Goal: Communication & Community: Participate in discussion

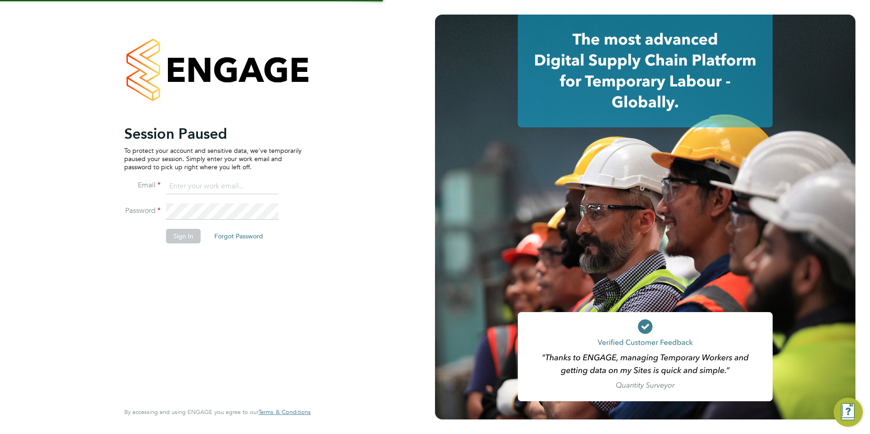
type input "Avais@Carbonrecruitment.co.uk"
click at [201, 239] on li "Sign In Forgot Password" at bounding box center [212, 241] width 177 height 24
click at [194, 236] on button "Sign In" at bounding box center [183, 236] width 35 height 15
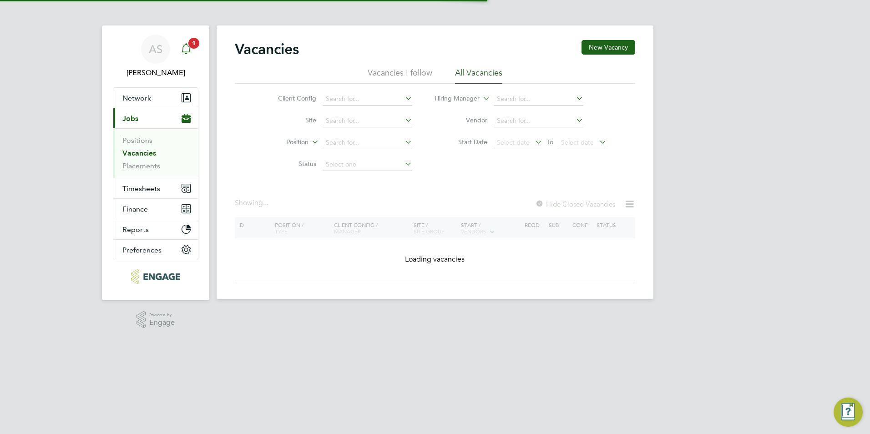
click at [196, 46] on span "1" at bounding box center [193, 43] width 11 height 11
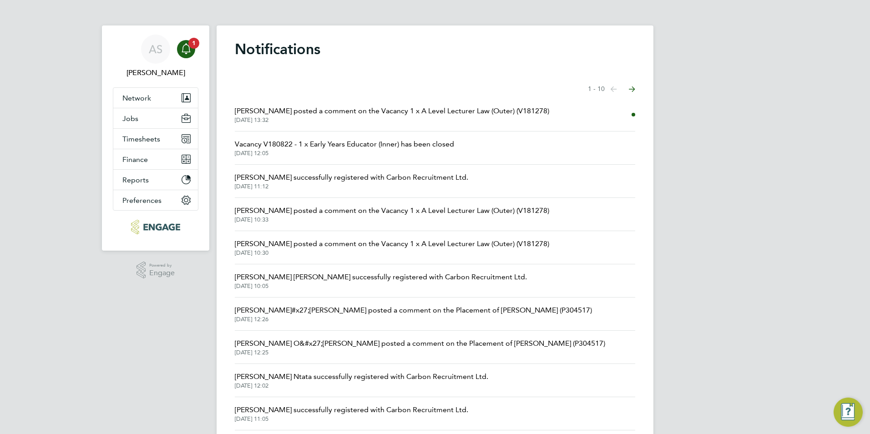
click at [292, 108] on span "Louis Warner posted a comment on the Vacancy 1 x A Level Lecturer Law (Outer) (…" at bounding box center [392, 111] width 314 height 11
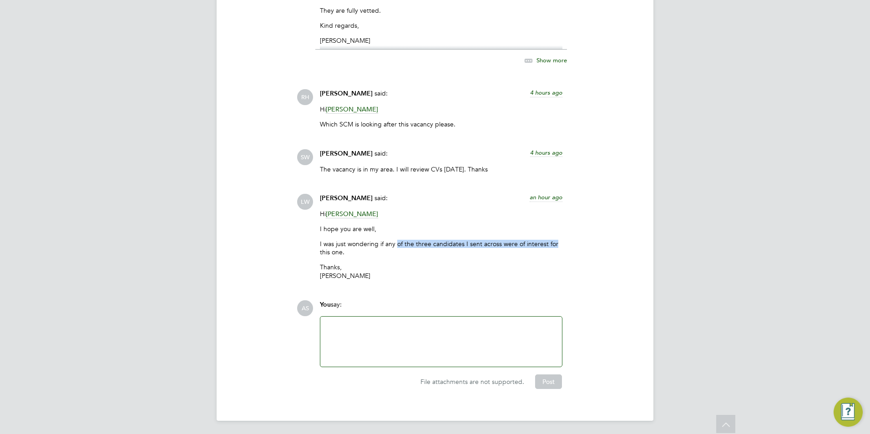
drag, startPoint x: 398, startPoint y: 240, endPoint x: 571, endPoint y: 241, distance: 172.5
click at [571, 241] on div "LW Louis Warner said: an hour ago Hi Silka Warrick-Akerele I hope you are well,…" at bounding box center [466, 240] width 339 height 93
drag, startPoint x: 571, startPoint y: 241, endPoint x: 554, endPoint y: 243, distance: 16.5
click at [554, 243] on p "I was just wondering if any of the three candidates I sent across were of inter…" at bounding box center [441, 248] width 243 height 16
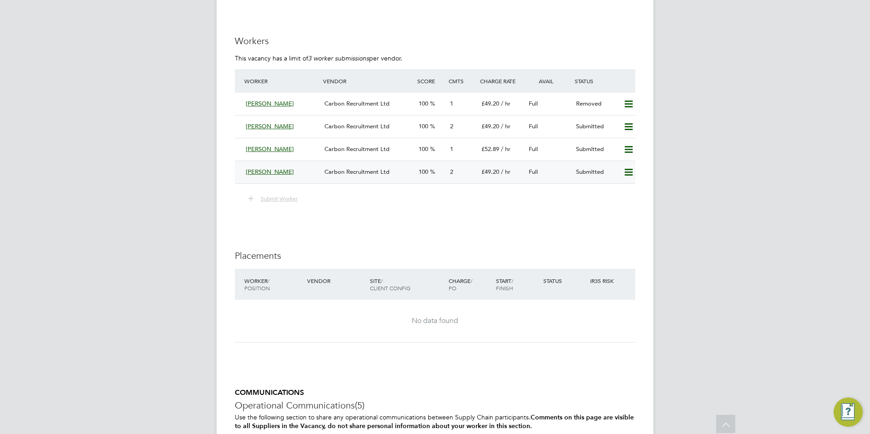
click at [347, 165] on div "Carbon Recruitment Ltd" at bounding box center [368, 172] width 94 height 15
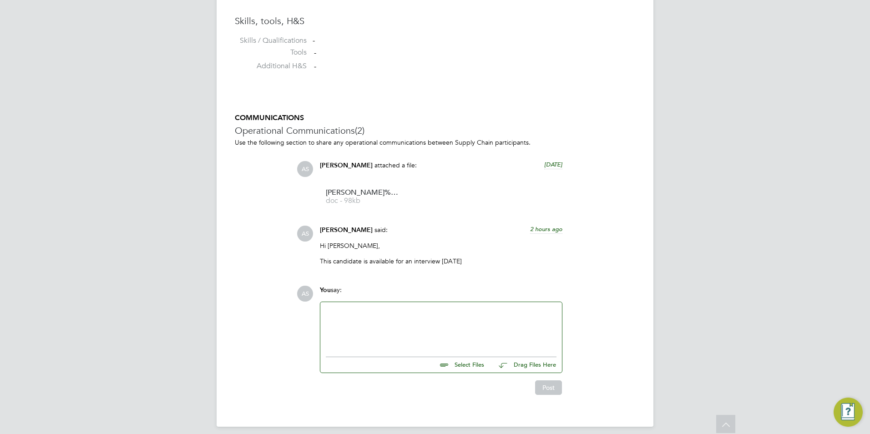
click at [398, 308] on div at bounding box center [441, 327] width 231 height 39
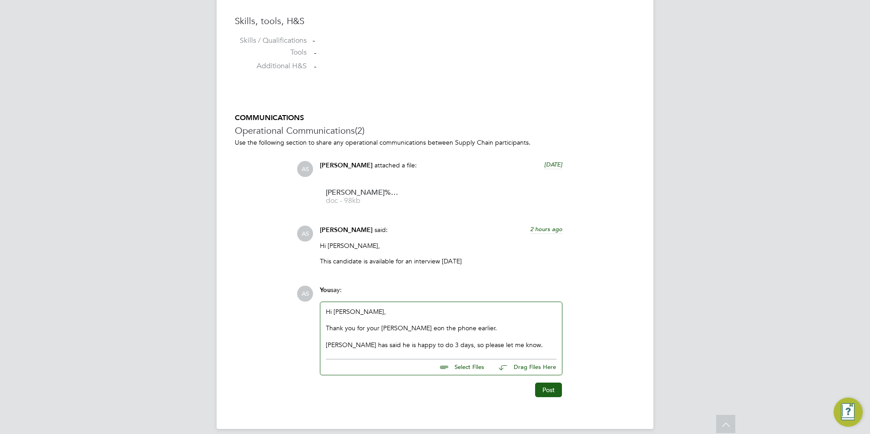
click at [394, 324] on div "Thank you for your tim eon the phone earlier." at bounding box center [441, 328] width 231 height 8
click at [539, 383] on button "Post" at bounding box center [548, 390] width 27 height 15
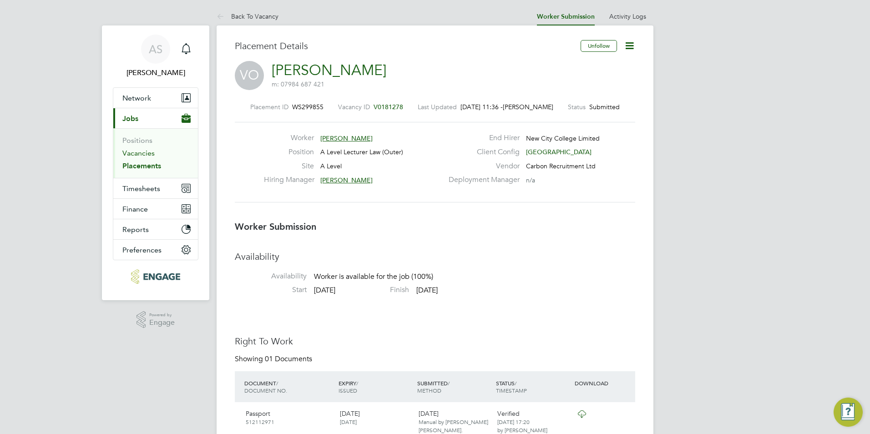
click at [145, 149] on link "Vacancies" at bounding box center [138, 153] width 32 height 9
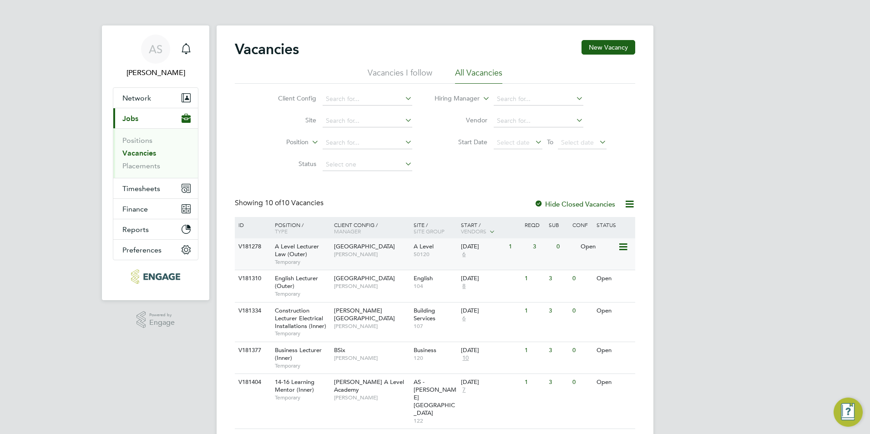
click at [463, 257] on span "6" at bounding box center [464, 255] width 6 height 8
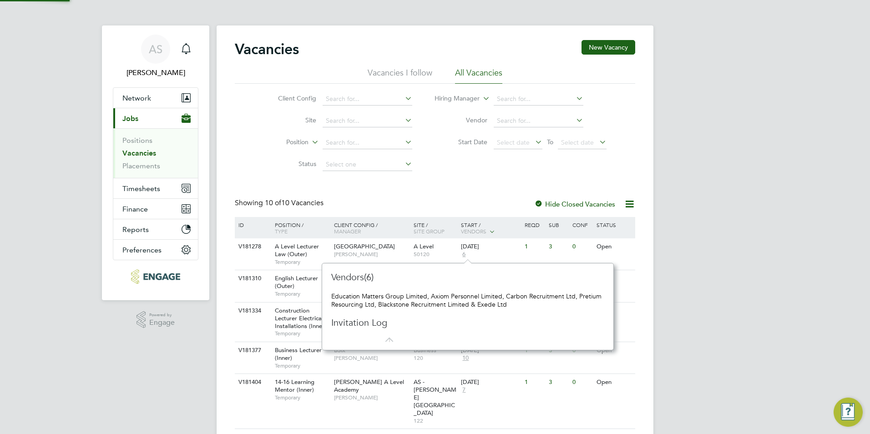
scroll to position [8, 6]
click at [759, 330] on div "AS Avais Sabir Notifications Applications: Network Team Members Businesses Site…" at bounding box center [435, 315] width 870 height 630
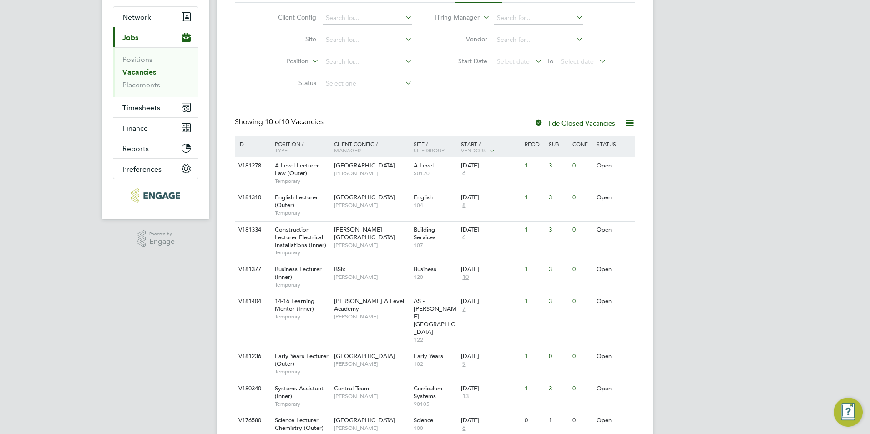
scroll to position [173, 0]
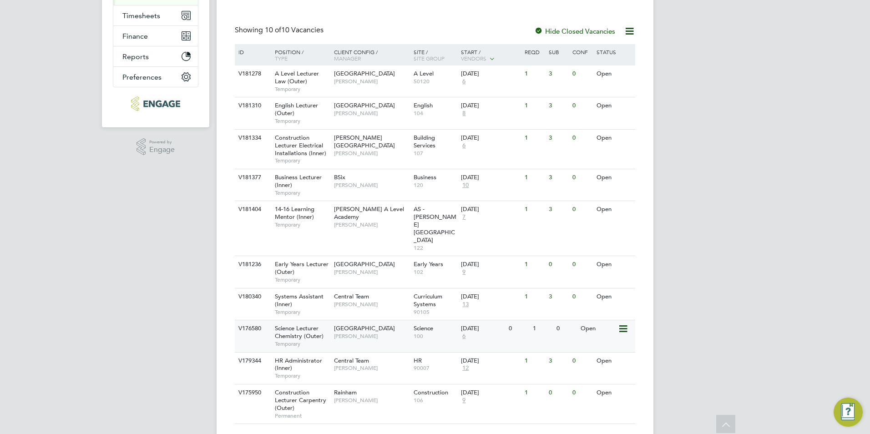
click at [465, 333] on span "6" at bounding box center [464, 337] width 6 height 8
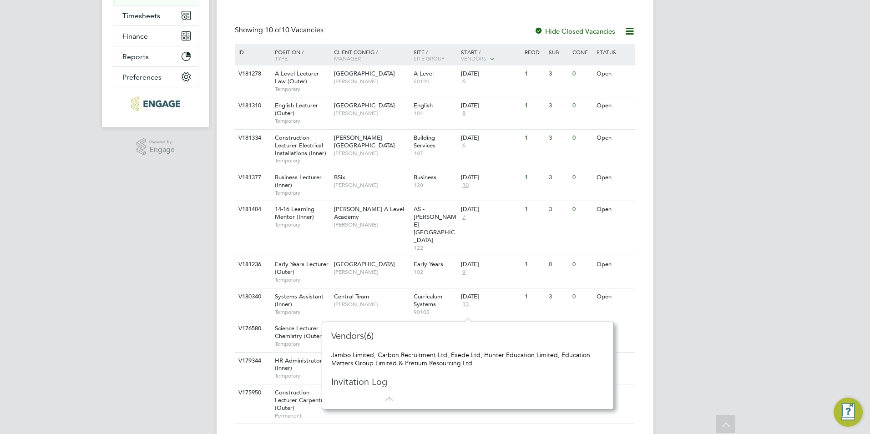
click at [105, 325] on div "AS [PERSON_NAME] Notifications Applications: Network Team Members Businesses Si…" at bounding box center [435, 142] width 870 height 630
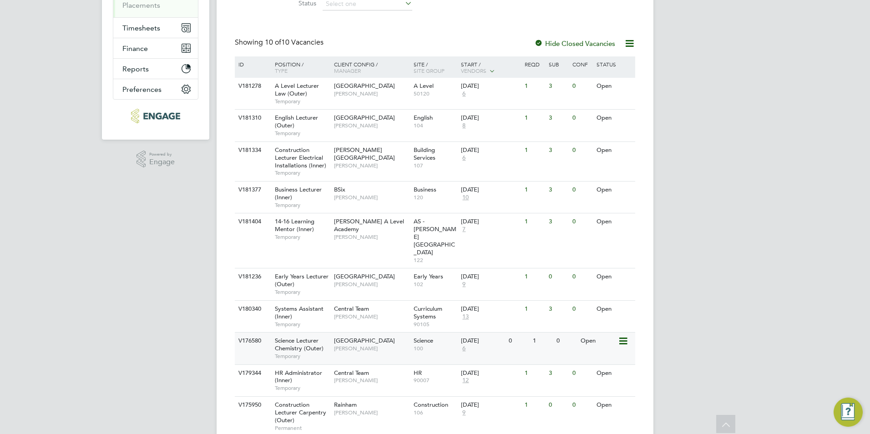
scroll to position [173, 0]
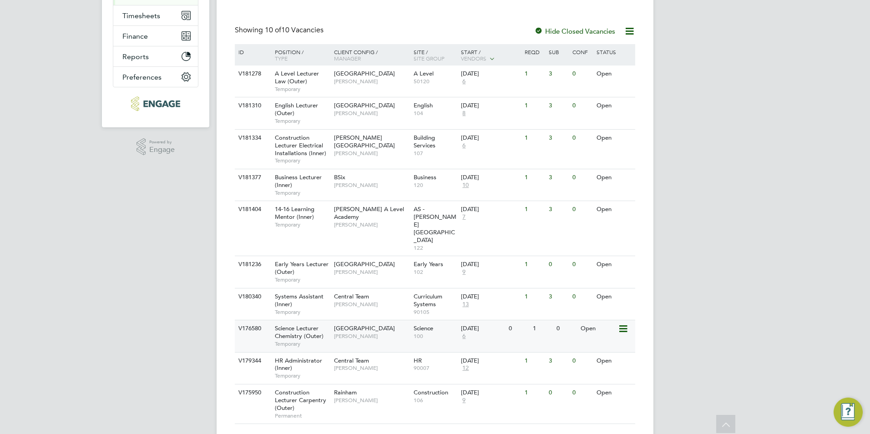
click at [380, 333] on span "[PERSON_NAME]" at bounding box center [371, 336] width 75 height 7
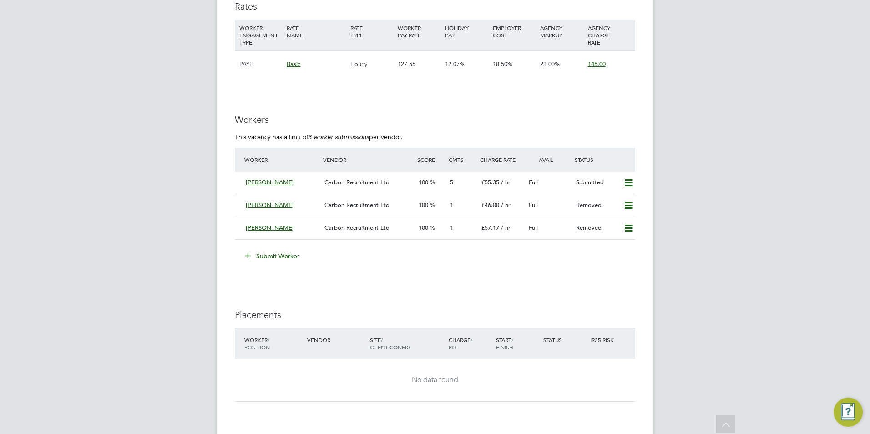
scroll to position [1638, 0]
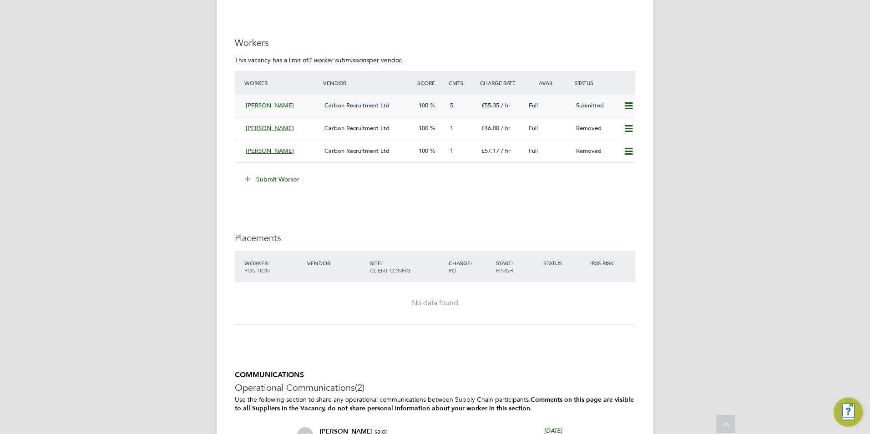
click at [304, 113] on div "Farheen Zafar" at bounding box center [281, 105] width 79 height 15
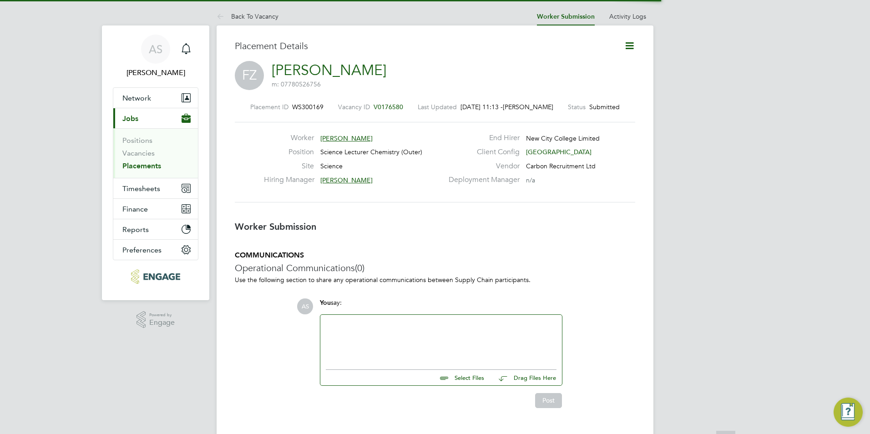
scroll to position [5, 5]
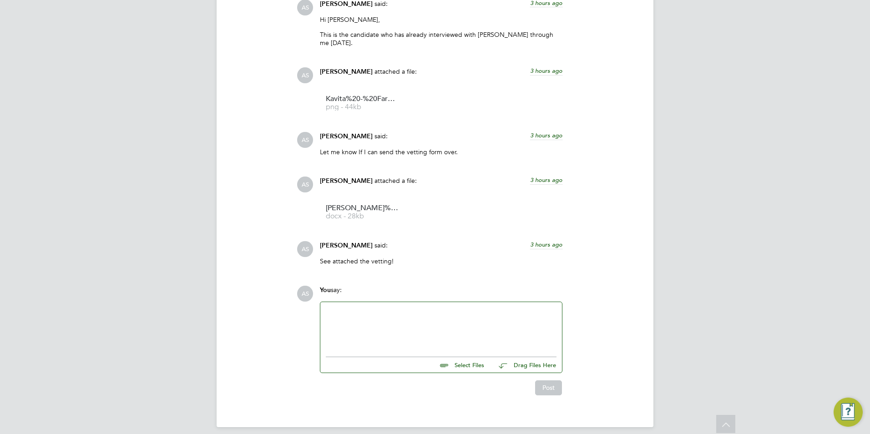
click at [385, 322] on div at bounding box center [441, 327] width 231 height 39
drag, startPoint x: 369, startPoint y: 311, endPoint x: 299, endPoint y: 306, distance: 70.2
click at [299, 306] on div "AS You say: Rufena, Select Files Drag Files Here Drop your files here Post" at bounding box center [466, 340] width 339 height 109
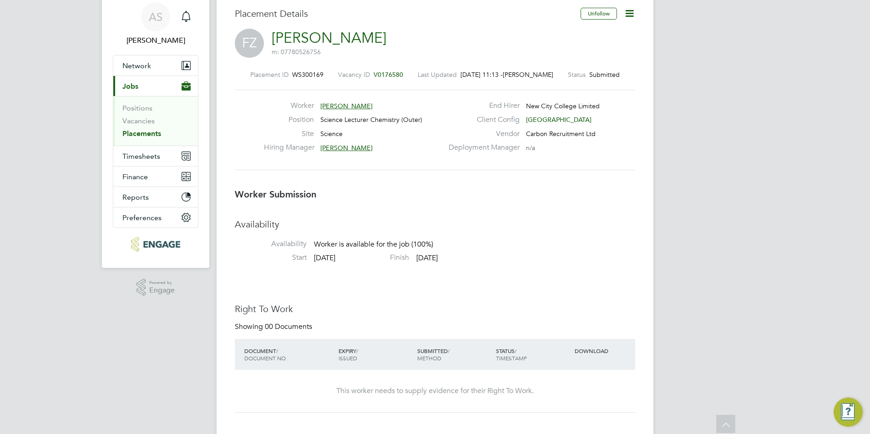
scroll to position [0, 0]
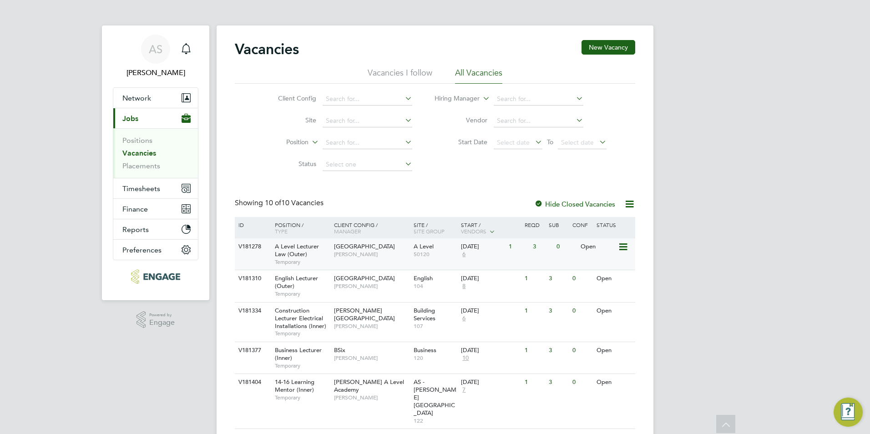
scroll to position [173, 0]
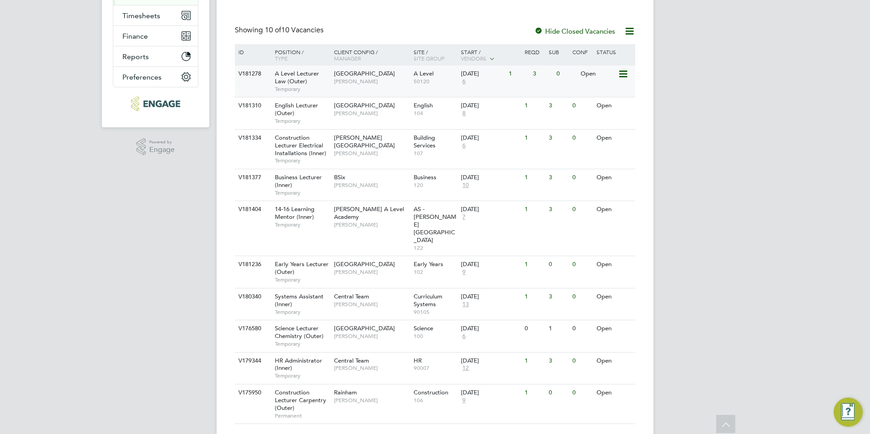
click at [307, 81] on div "A Level Lecturer Law (Outer) Temporary" at bounding box center [300, 81] width 64 height 31
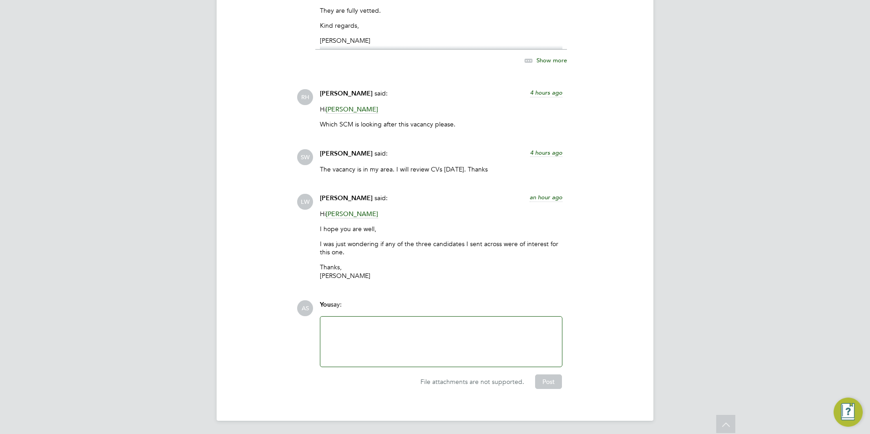
click at [354, 210] on span "Silka Warrick-Akerele" at bounding box center [352, 214] width 52 height 9
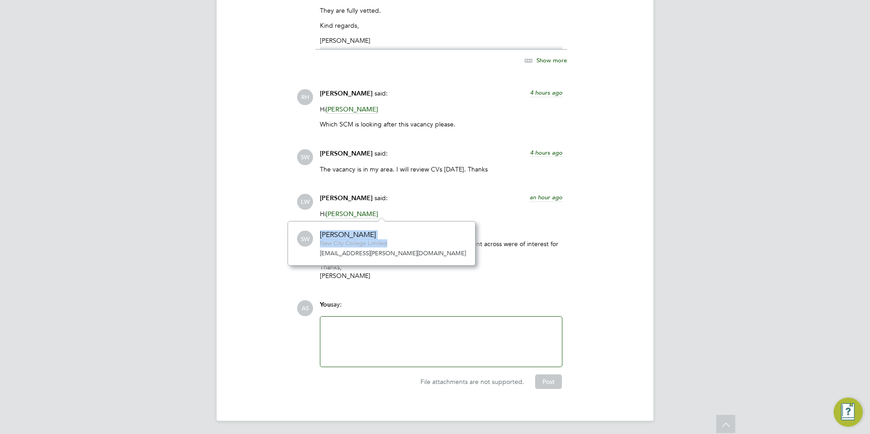
drag, startPoint x: 316, startPoint y: 235, endPoint x: 410, endPoint y: 238, distance: 94.2
click at [410, 238] on div "SW Silka Warrick-Akerele New City College Limited silka.warrick-akerele@ncclond…" at bounding box center [381, 243] width 169 height 28
click at [407, 238] on div "SW Silka Warrick-Akerele New City College Limited silka.warrick-akerele@ncclond…" at bounding box center [381, 243] width 169 height 28
drag, startPoint x: 401, startPoint y: 235, endPoint x: 316, endPoint y: 228, distance: 85.0
click at [316, 228] on div "SW Silka Warrick-Akerele New City College Limited silka.warrick-akerele@ncclond…" at bounding box center [382, 243] width 188 height 45
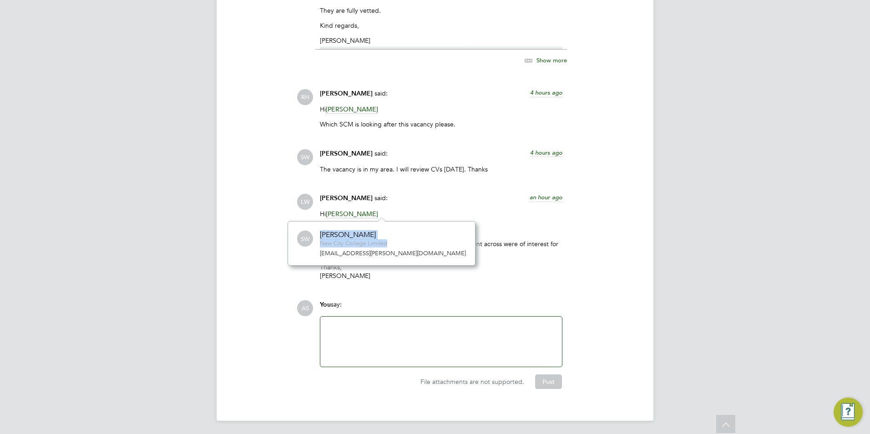
drag, startPoint x: 316, startPoint y: 228, endPoint x: 323, endPoint y: 230, distance: 7.2
click at [323, 230] on div "Silka Warrick-Akerele" at bounding box center [353, 235] width 67 height 10
drag, startPoint x: 317, startPoint y: 233, endPoint x: 396, endPoint y: 238, distance: 78.9
click at [396, 238] on div "SW Silka Warrick-Akerele New City College Limited silka.warrick-akerele@ncclond…" at bounding box center [381, 243] width 169 height 28
click at [395, 239] on div "SW Silka Warrick-Akerele New City College Limited silka.warrick-akerele@ncclond…" at bounding box center [381, 243] width 169 height 28
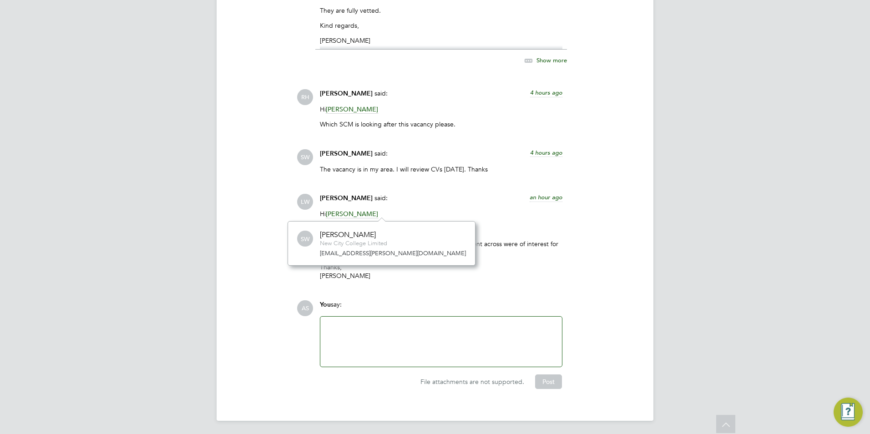
click at [238, 204] on div "COMMUNICATIONS Operational Communications (5) Use the following section to shar…" at bounding box center [435, 93] width 400 height 592
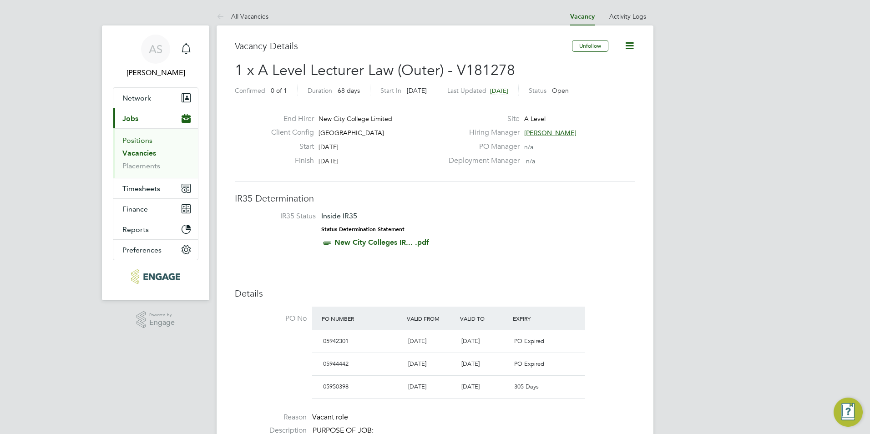
click at [141, 140] on link "Positions" at bounding box center [137, 140] width 30 height 9
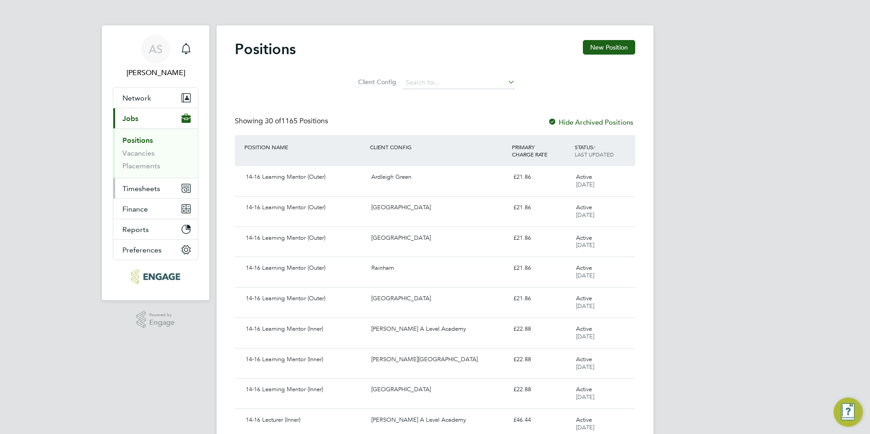
click at [147, 191] on span "Timesheets" at bounding box center [141, 188] width 38 height 9
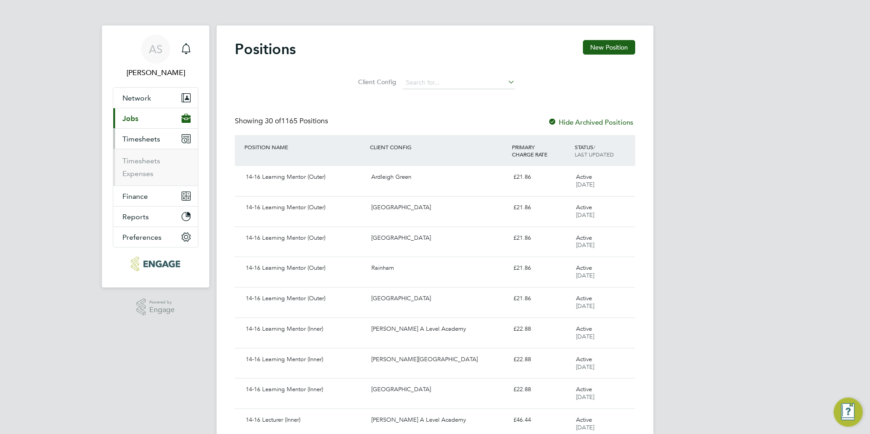
click at [149, 117] on button "Current page: Jobs" at bounding box center [155, 118] width 85 height 20
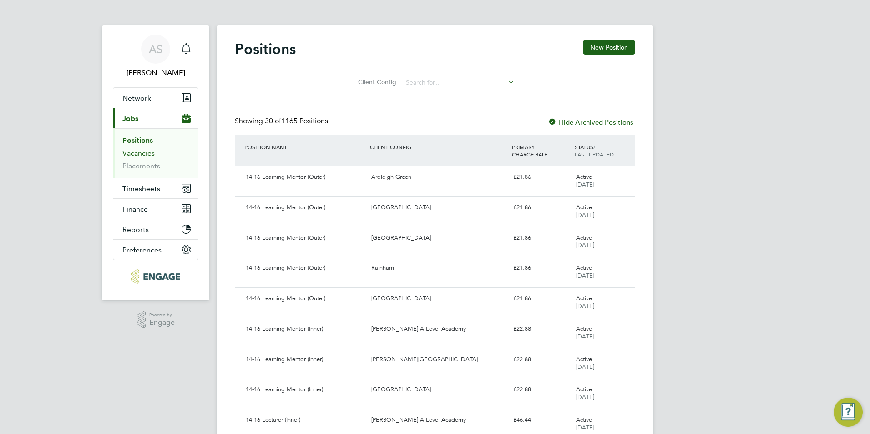
click at [142, 152] on link "Vacancies" at bounding box center [138, 153] width 32 height 9
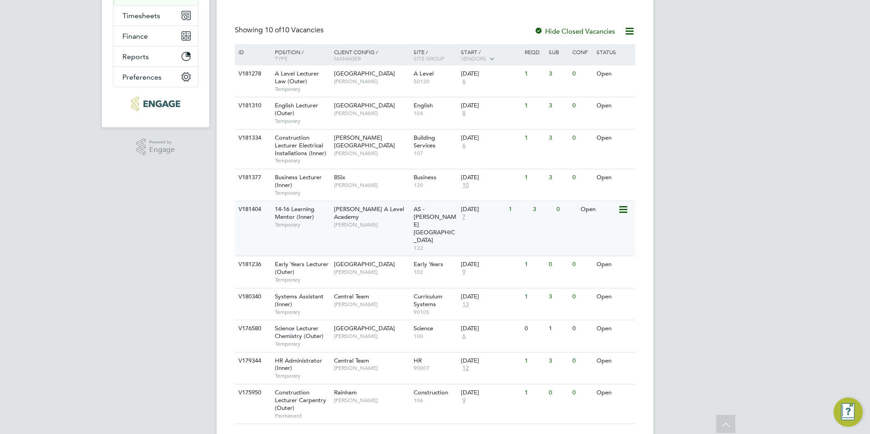
click at [339, 210] on span "Attlee A Level Academy" at bounding box center [369, 212] width 70 height 15
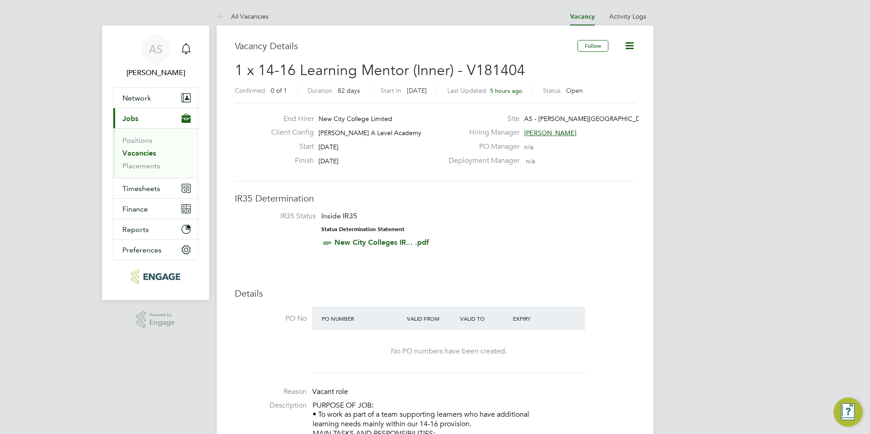
click at [128, 152] on link "Vacancies" at bounding box center [139, 153] width 34 height 9
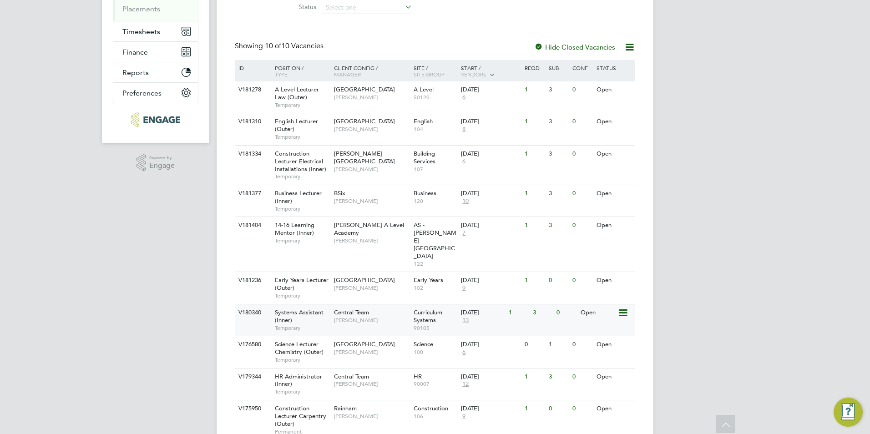
scroll to position [173, 0]
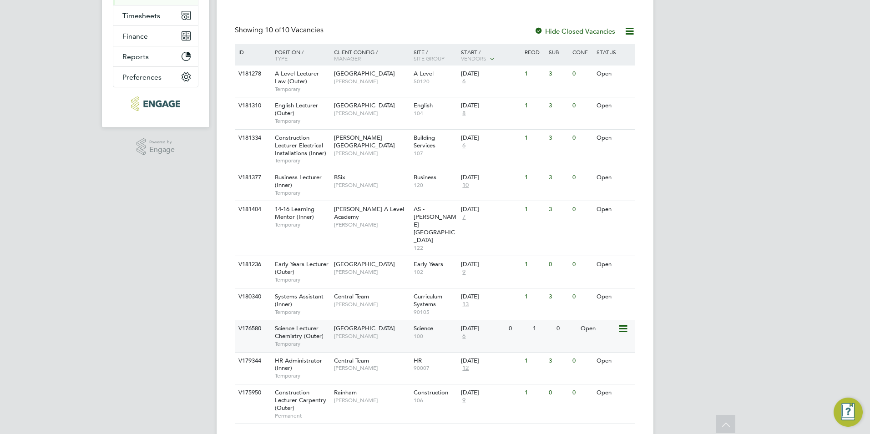
click at [329, 320] on div "Science Lecturer Chemistry (Outer) Temporary" at bounding box center [300, 335] width 64 height 31
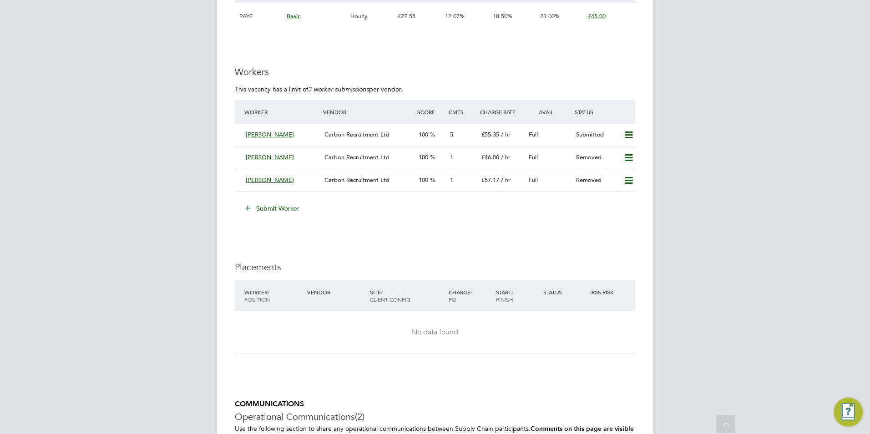
scroll to position [1502, 0]
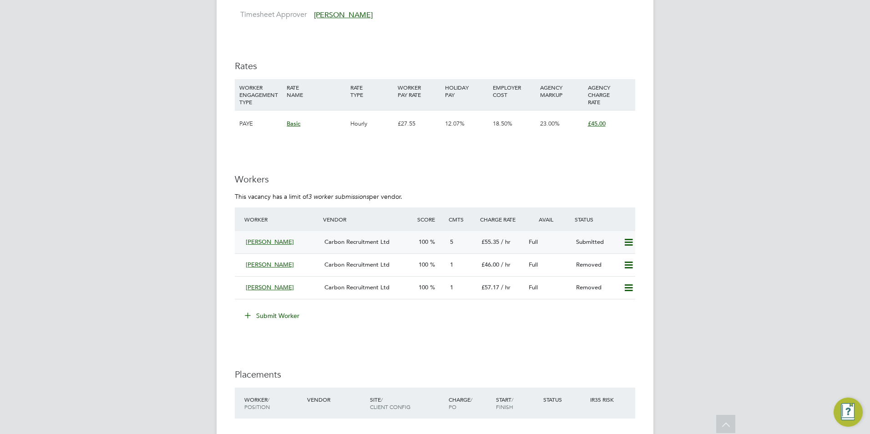
click at [371, 246] on span "Carbon Recruitment Ltd" at bounding box center [356, 242] width 65 height 8
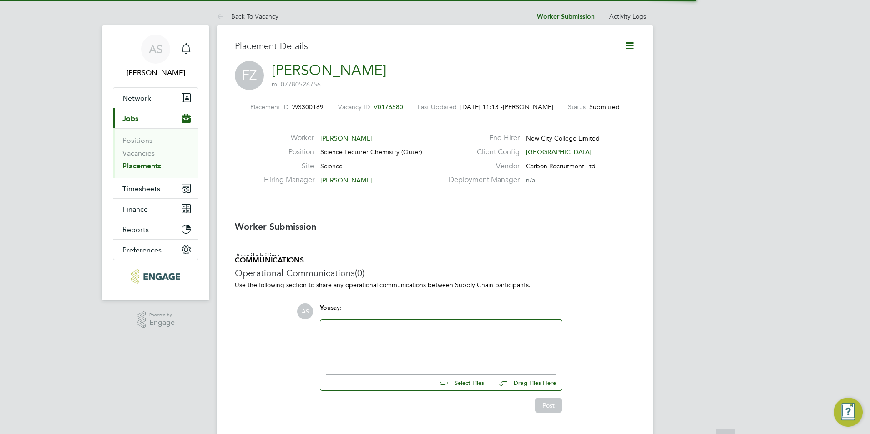
scroll to position [5, 5]
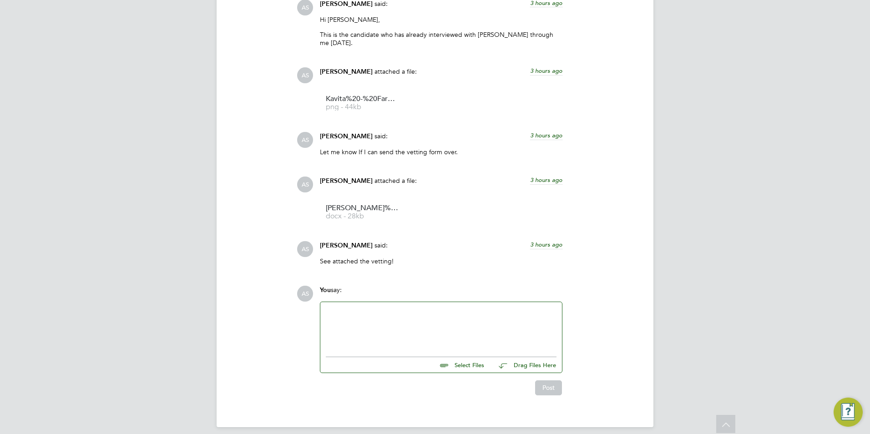
click at [401, 324] on div at bounding box center [441, 327] width 231 height 39
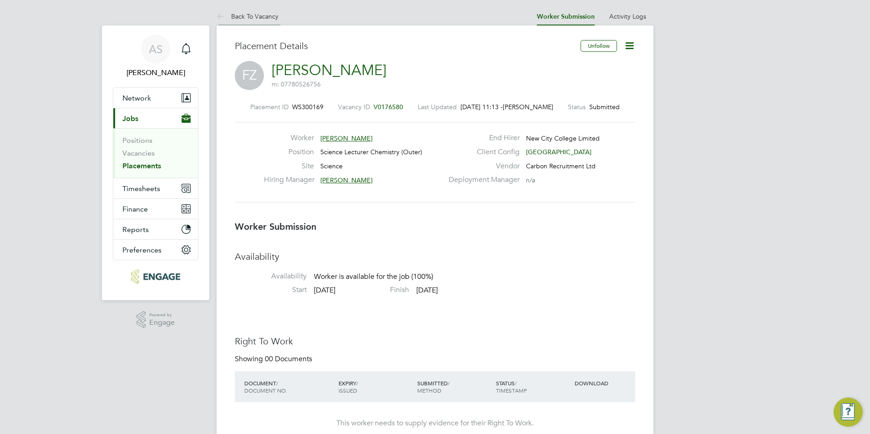
click at [243, 21] on li "Back To Vacancy" at bounding box center [248, 16] width 62 height 18
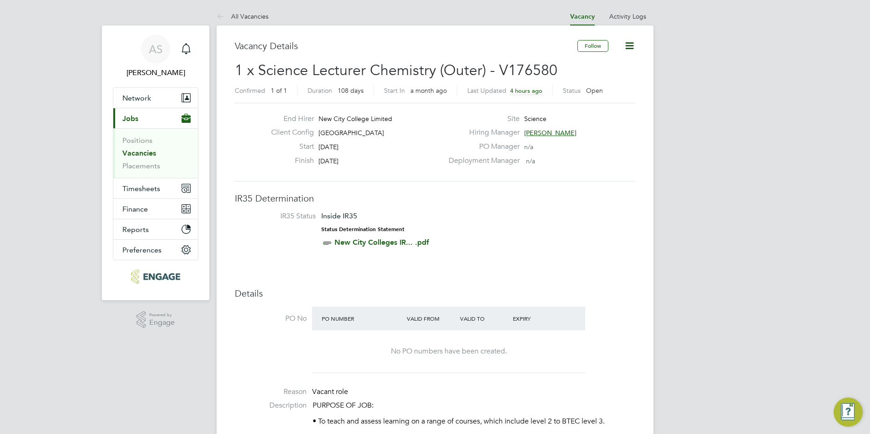
drag, startPoint x: 236, startPoint y: 26, endPoint x: 240, endPoint y: 20, distance: 7.2
click at [240, 20] on li "All Vacancies" at bounding box center [243, 16] width 52 height 18
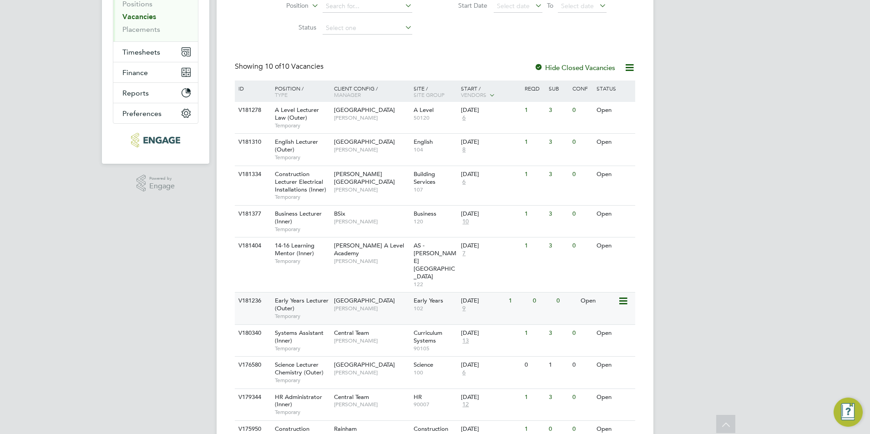
scroll to position [173, 0]
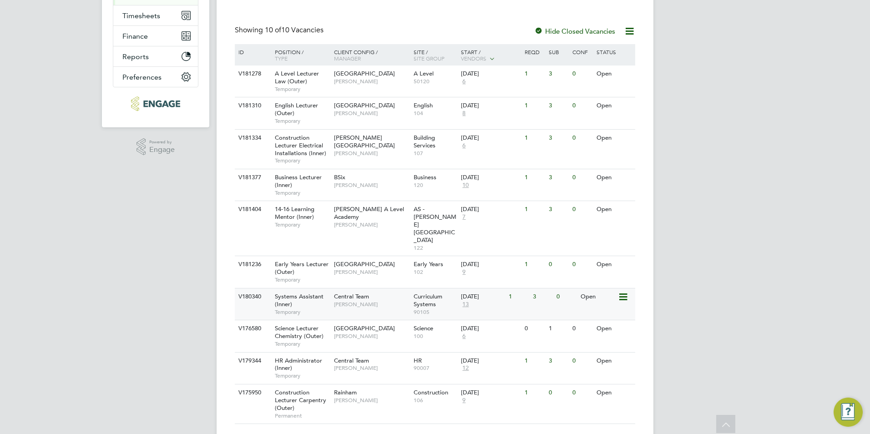
click at [465, 301] on span "13" at bounding box center [465, 305] width 9 height 8
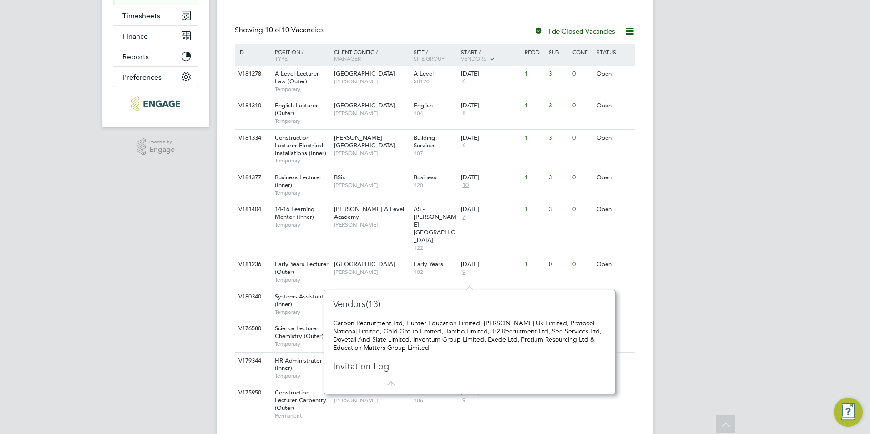
click at [42, 288] on div "AS Avais Sabir Notifications Applications: Network Team Members Businesses Site…" at bounding box center [435, 142] width 870 height 630
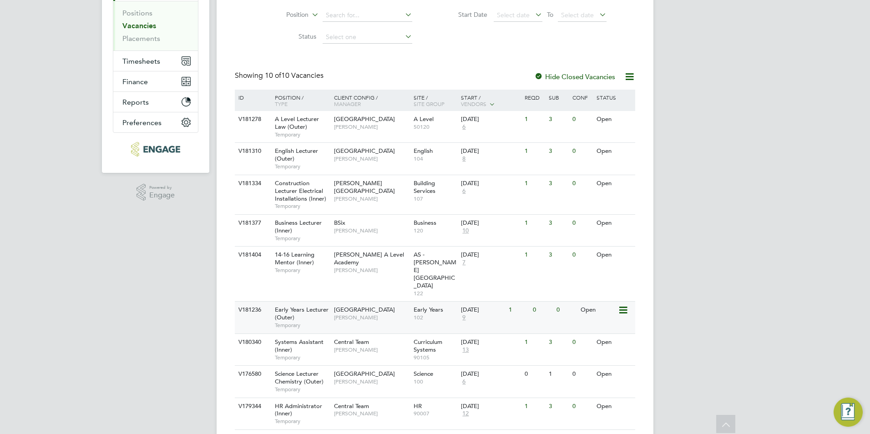
scroll to position [77, 0]
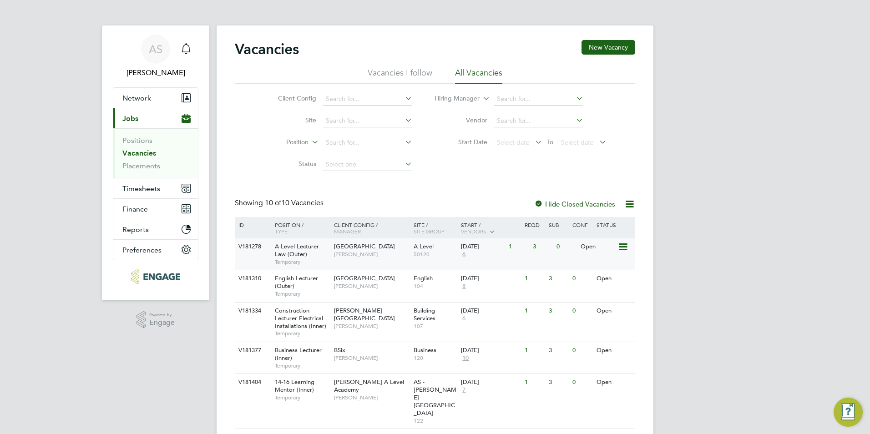
drag, startPoint x: 359, startPoint y: 263, endPoint x: 359, endPoint y: 267, distance: 4.6
click at [359, 262] on div "Havering Sixth Form Campus Kerry Baker" at bounding box center [372, 250] width 80 height 24
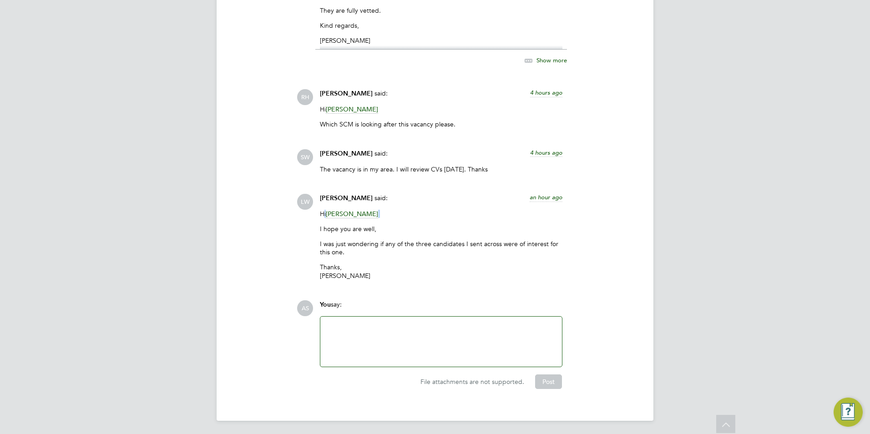
drag, startPoint x: 392, startPoint y: 213, endPoint x: 299, endPoint y: 213, distance: 93.3
click at [299, 213] on div "[PERSON_NAME] said: an hour ago Hi [PERSON_NAME] I hope you are well, I was jus…" at bounding box center [466, 240] width 339 height 93
drag, startPoint x: 299, startPoint y: 213, endPoint x: 187, endPoint y: 243, distance: 115.2
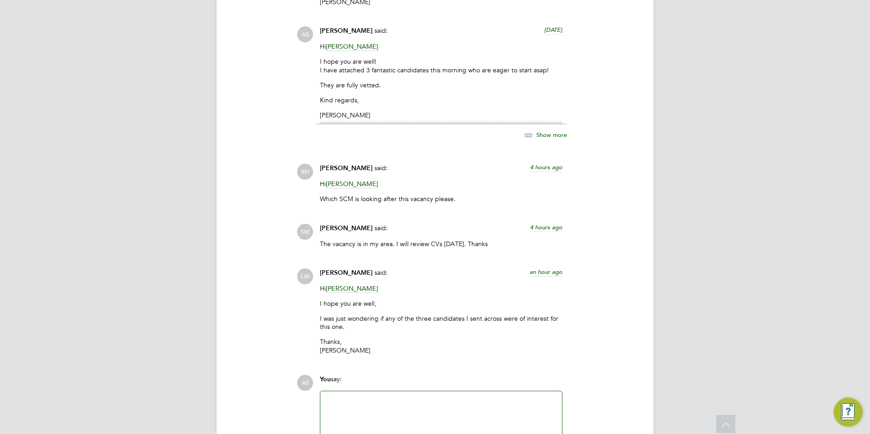
click at [361, 404] on div at bounding box center [441, 416] width 231 height 39
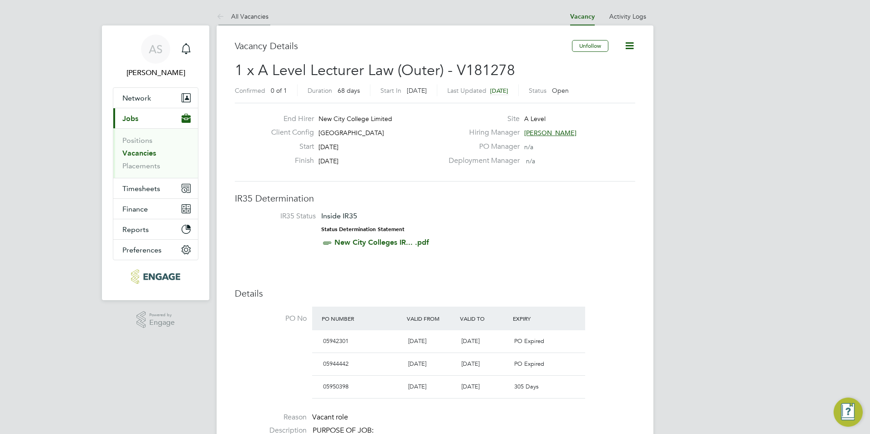
click at [252, 18] on link "All Vacancies" at bounding box center [243, 16] width 52 height 8
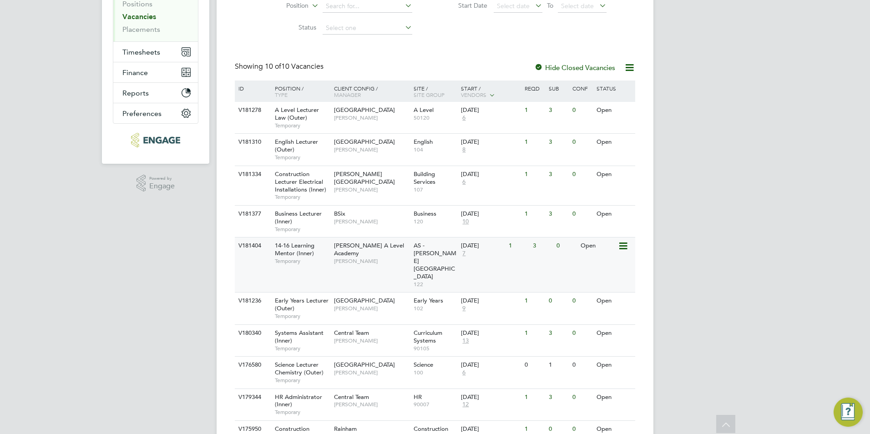
click at [379, 259] on div "Attlee A Level Academy Rabia Khanom" at bounding box center [372, 253] width 80 height 31
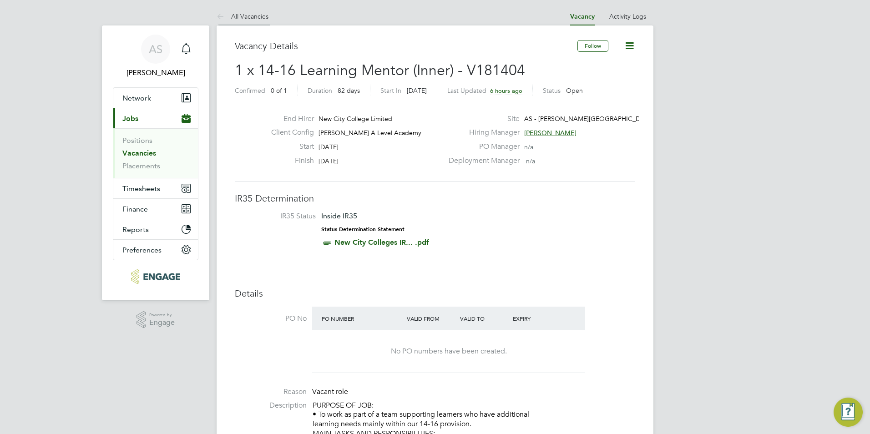
click at [259, 21] on li "All Vacancies" at bounding box center [243, 16] width 52 height 18
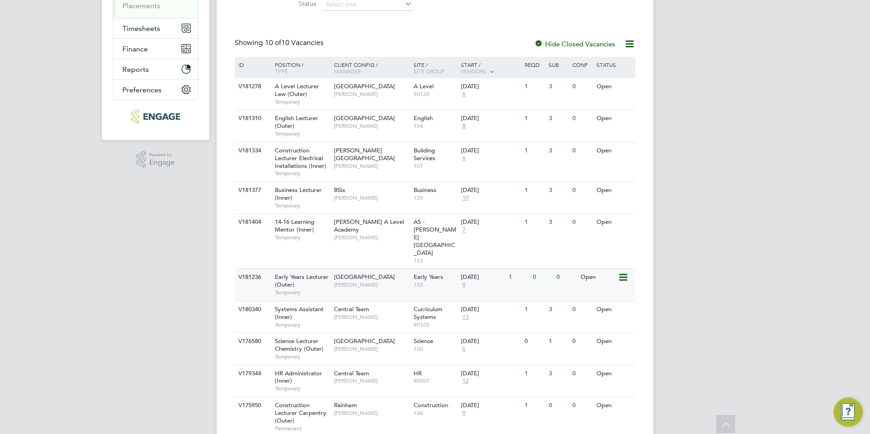
scroll to position [173, 0]
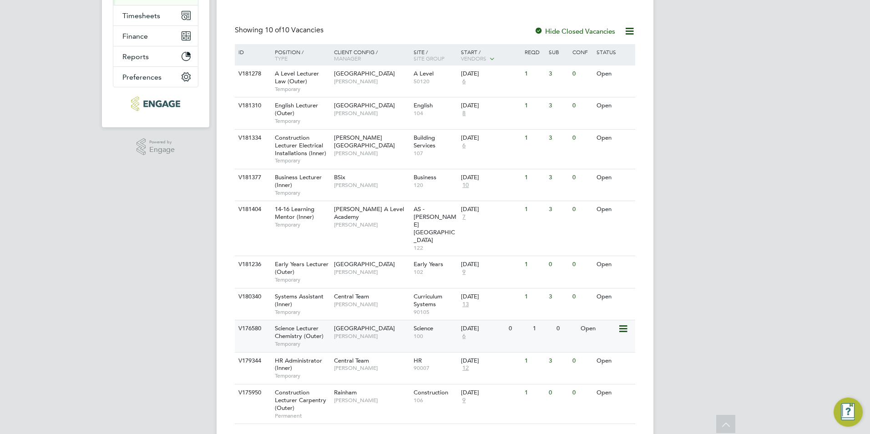
click at [347, 324] on span "[GEOGRAPHIC_DATA]" at bounding box center [364, 328] width 61 height 8
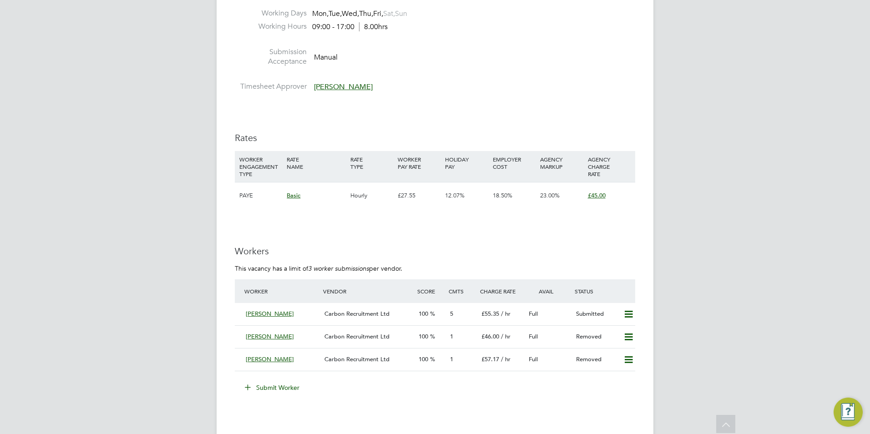
scroll to position [1539, 0]
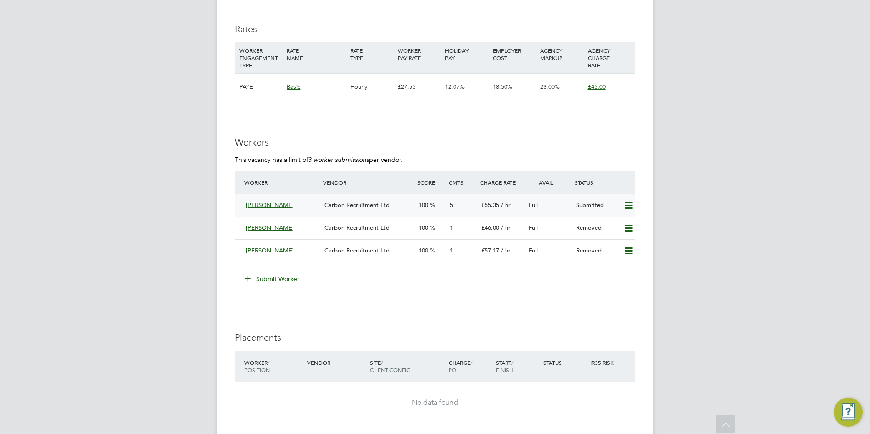
click at [299, 213] on div "Farheen Zafar" at bounding box center [281, 205] width 79 height 15
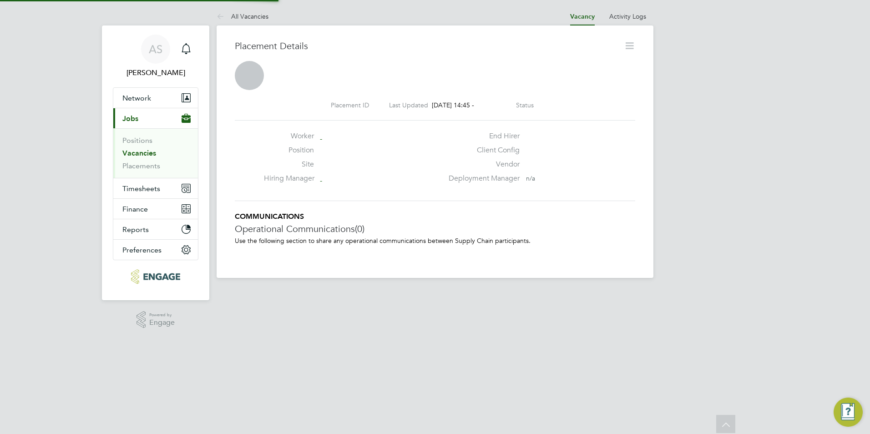
scroll to position [9, 23]
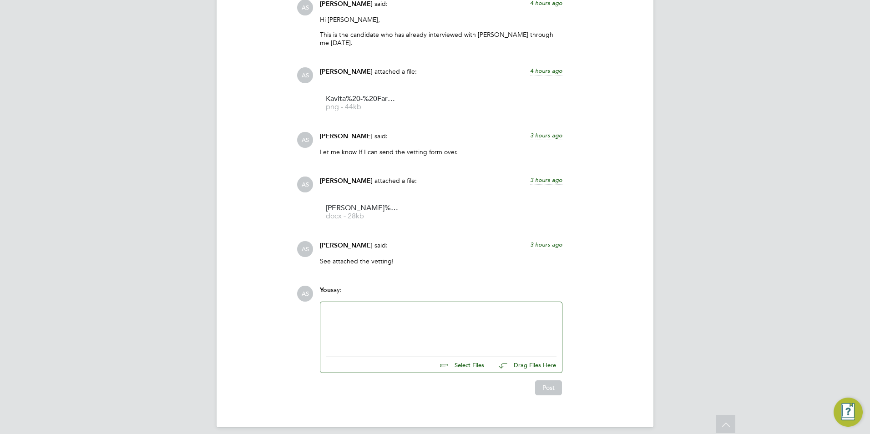
click at [375, 302] on div at bounding box center [441, 327] width 242 height 50
click at [417, 310] on div at bounding box center [441, 327] width 231 height 39
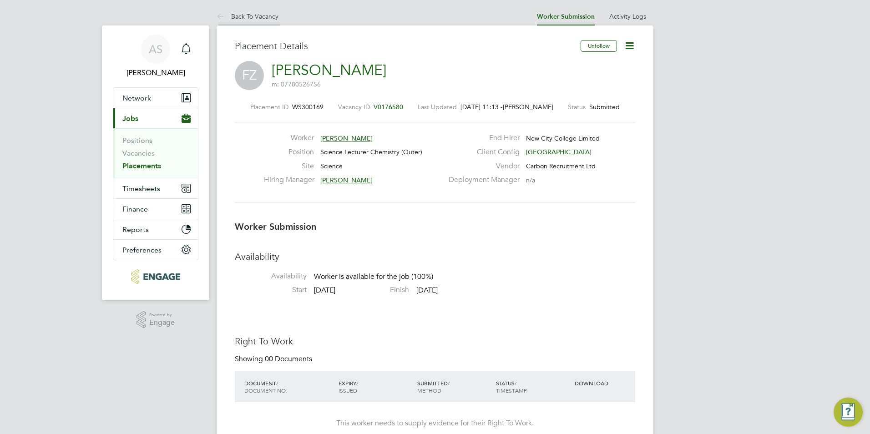
click at [257, 12] on link "Back To Vacancy" at bounding box center [248, 16] width 62 height 8
